Goal: Information Seeking & Learning: Learn about a topic

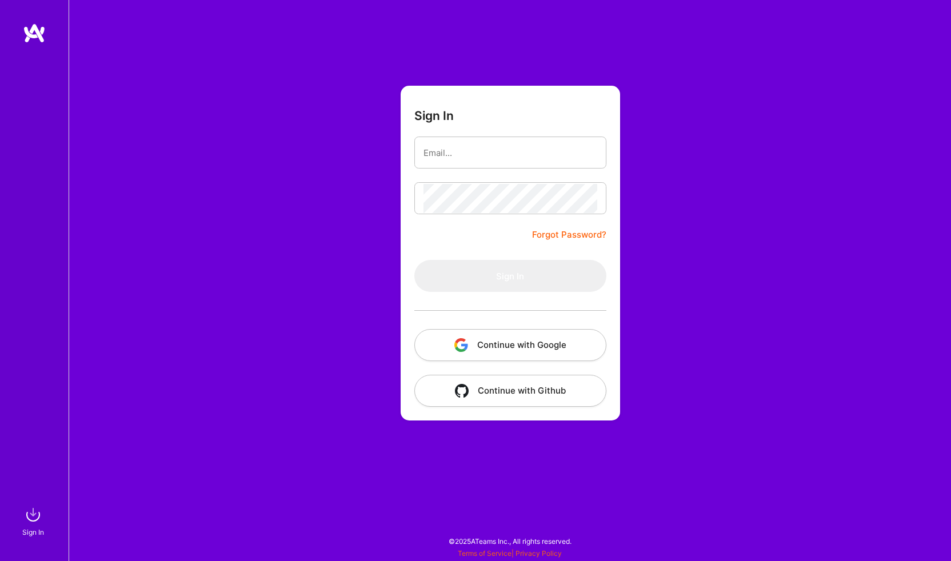
click at [289, 94] on div "Sign In Forgot Password? Sign In Continue with Google Continue with Github" at bounding box center [510, 280] width 882 height 561
click at [501, 359] on button "Continue with Google" at bounding box center [510, 345] width 192 height 32
click at [487, 336] on button "Continue with Google" at bounding box center [510, 345] width 192 height 32
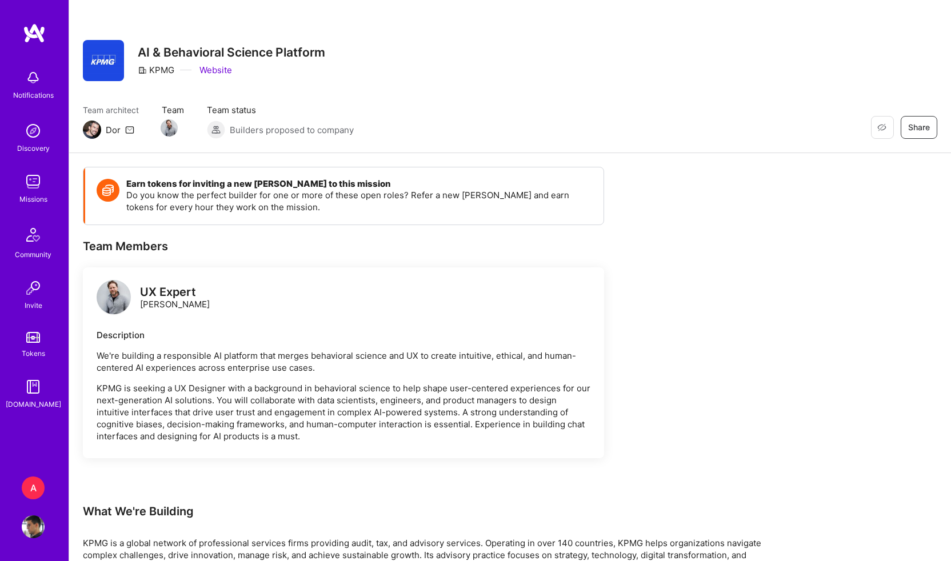
click at [278, 74] on div "KPMG Website" at bounding box center [231, 70] width 187 height 12
